Goal: Transaction & Acquisition: Purchase product/service

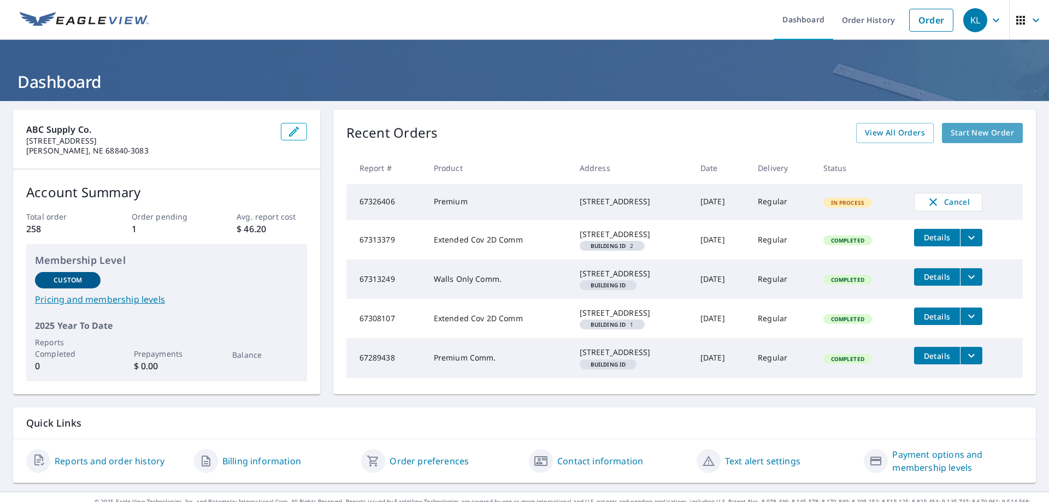
click at [986, 133] on span "Start New Order" at bounding box center [981, 133] width 63 height 14
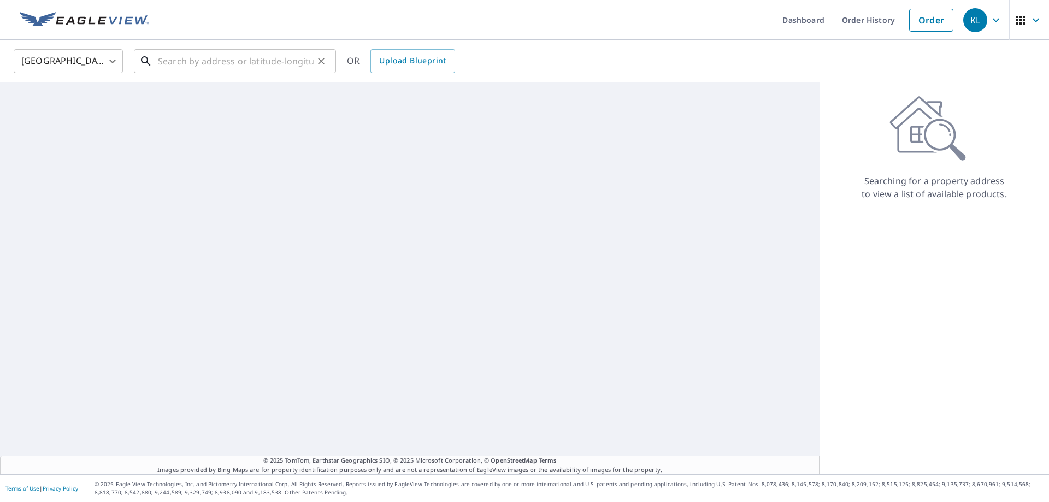
click at [219, 67] on input "text" at bounding box center [236, 61] width 156 height 31
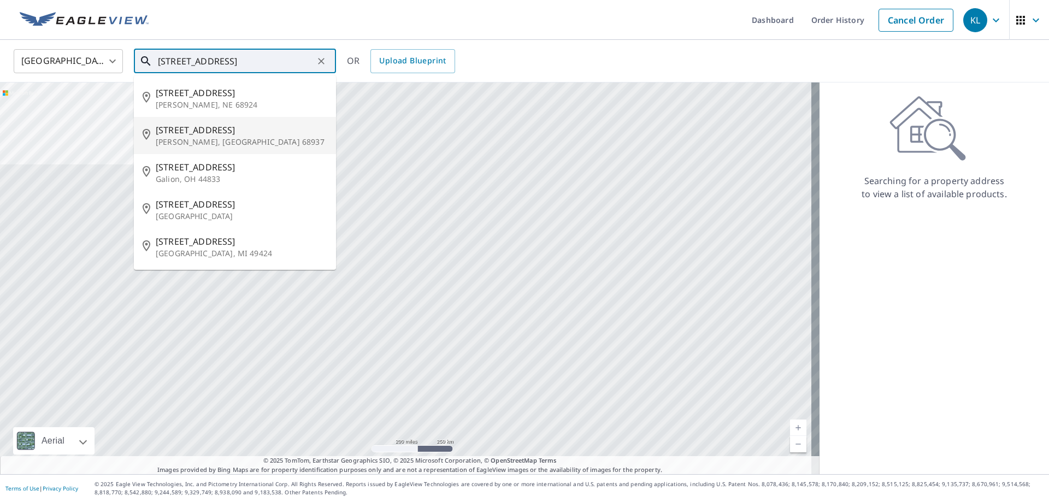
click at [202, 139] on p "[PERSON_NAME], [GEOGRAPHIC_DATA] 68937" at bounding box center [241, 142] width 171 height 11
type input "[STREET_ADDRESS][PERSON_NAME]"
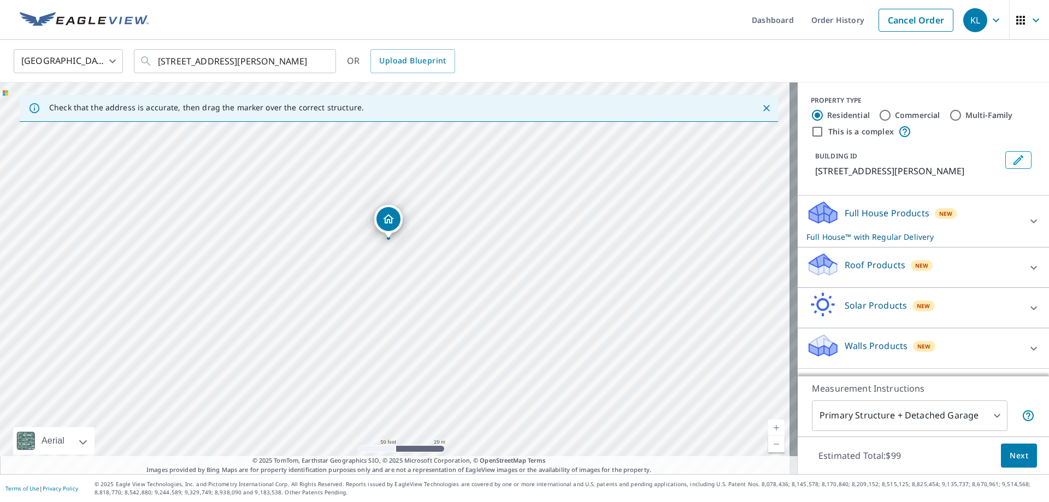
click at [837, 274] on div "Roof Products New" at bounding box center [913, 267] width 214 height 31
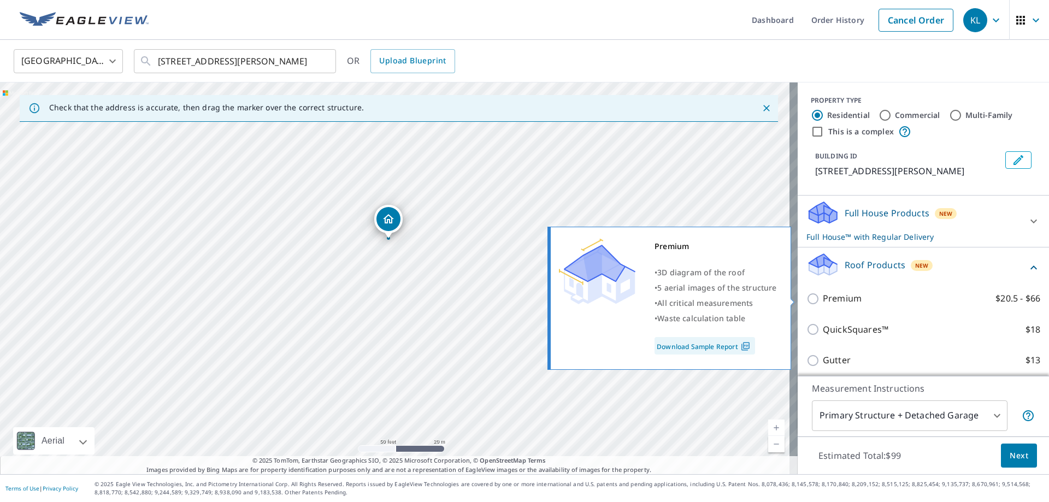
click at [807, 303] on input "Premium $20.5 - $66" at bounding box center [814, 298] width 16 height 13
checkbox input "true"
checkbox input "false"
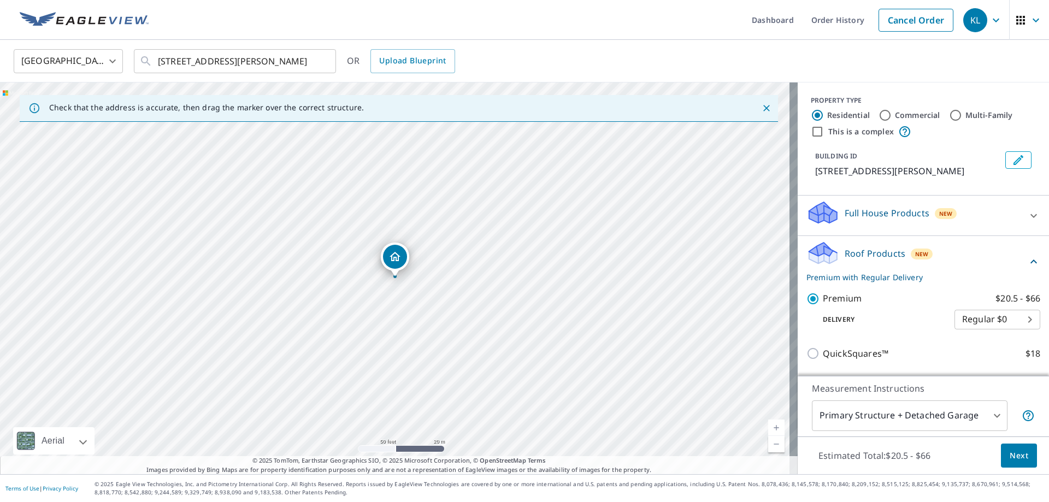
click at [1009, 450] on span "Next" at bounding box center [1018, 456] width 19 height 14
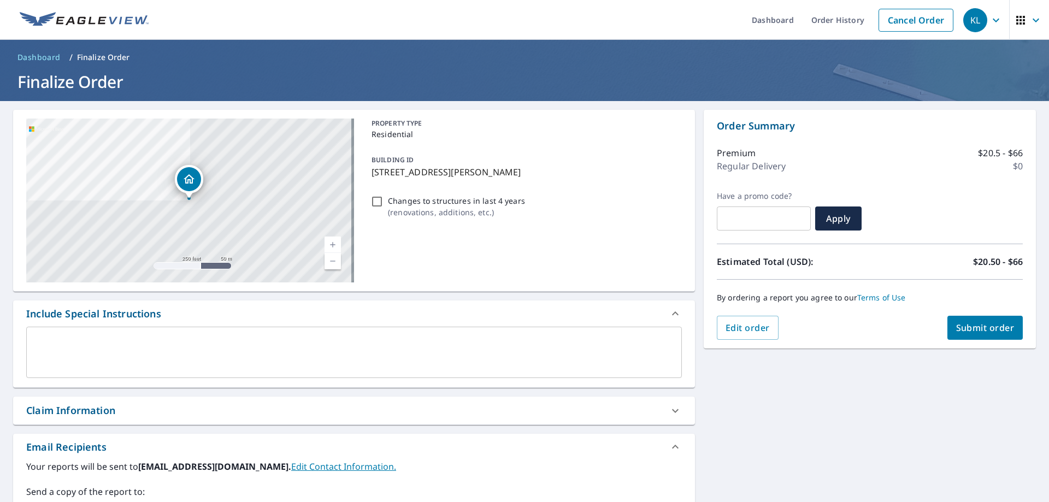
click at [974, 331] on span "Submit order" at bounding box center [985, 328] width 58 height 12
